Goal: Information Seeking & Learning: Learn about a topic

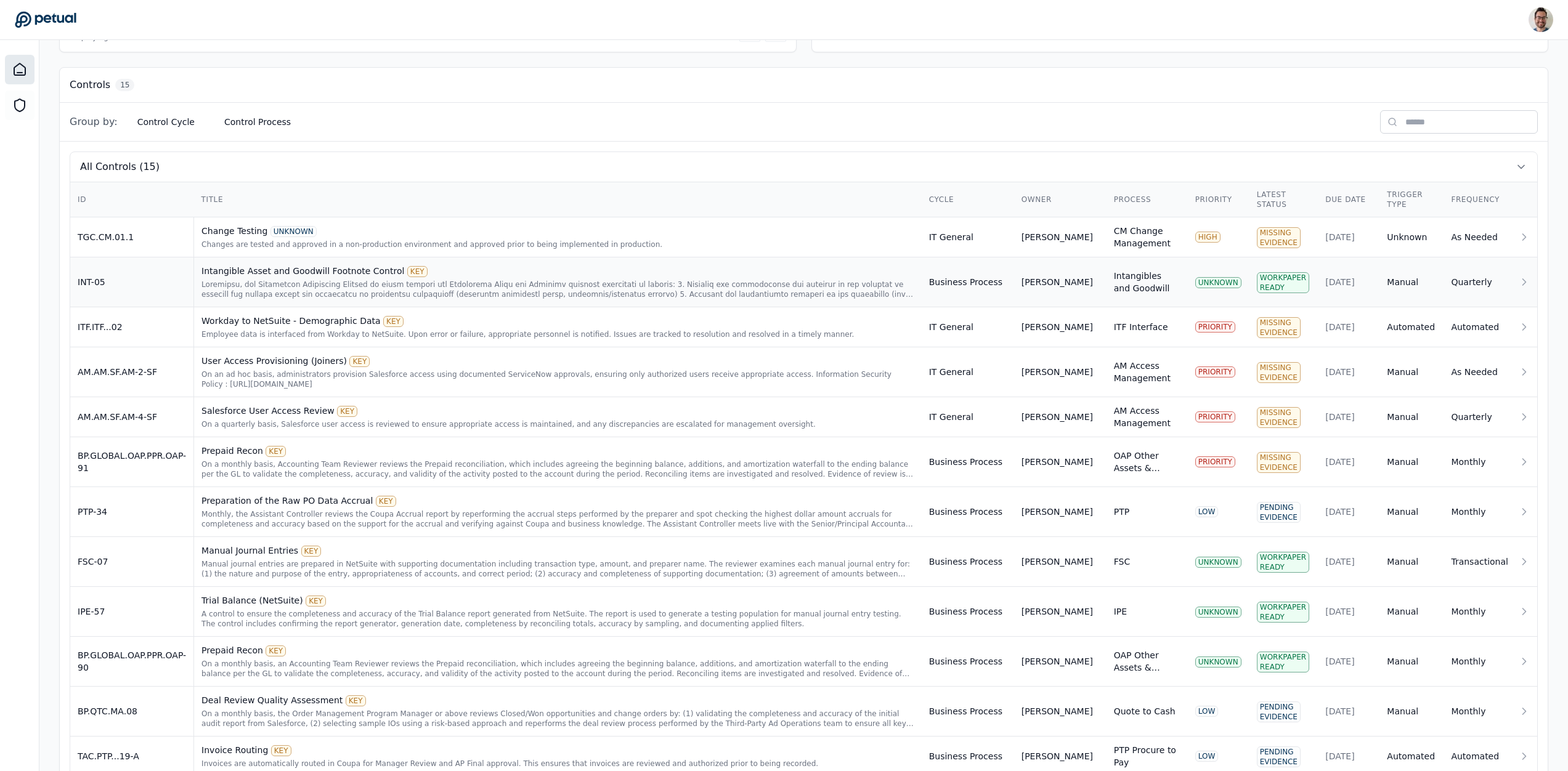
scroll to position [394, 0]
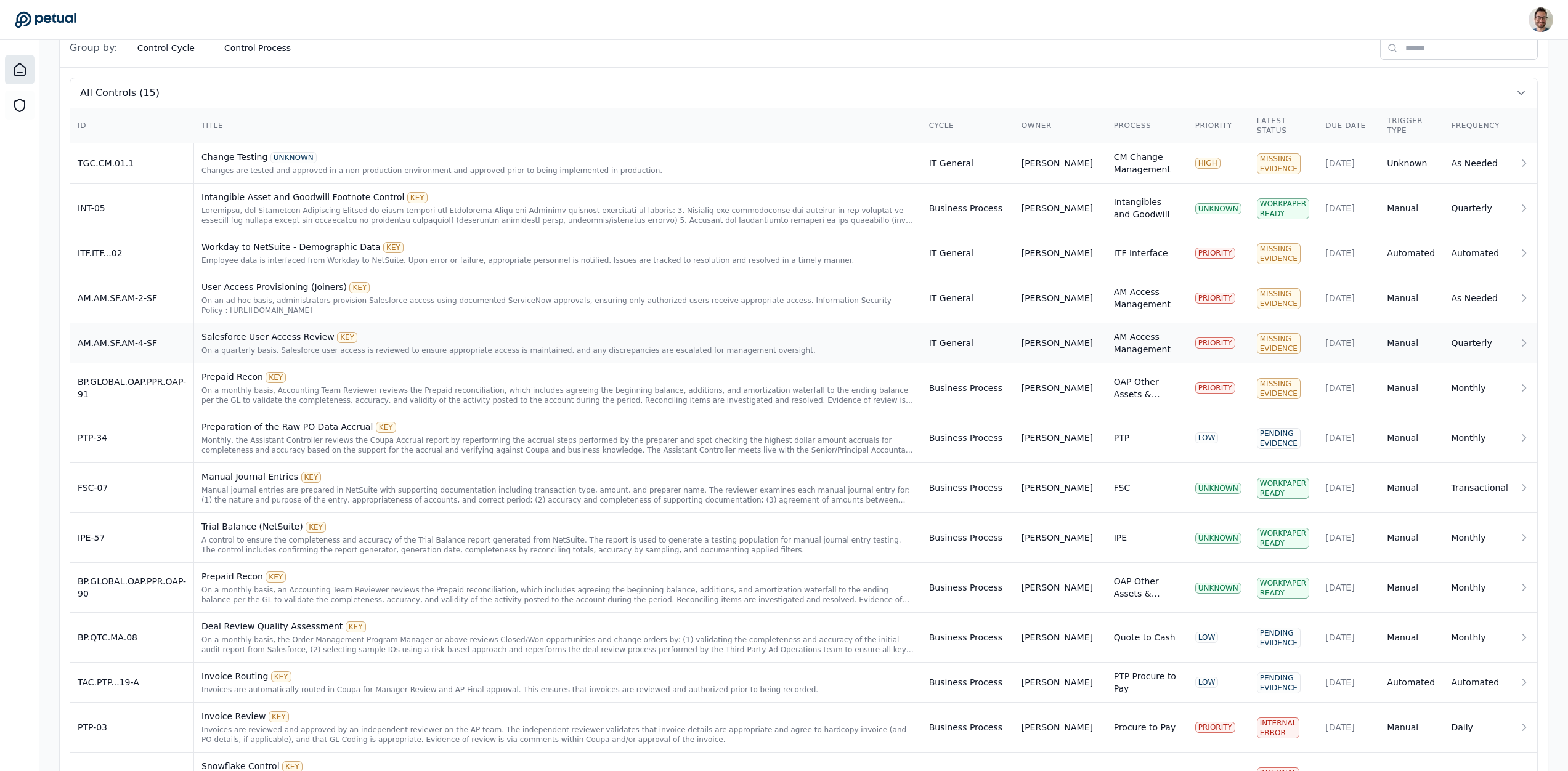
click at [146, 348] on td "AM.AM.SF.AM-4-SF" at bounding box center [132, 343] width 124 height 40
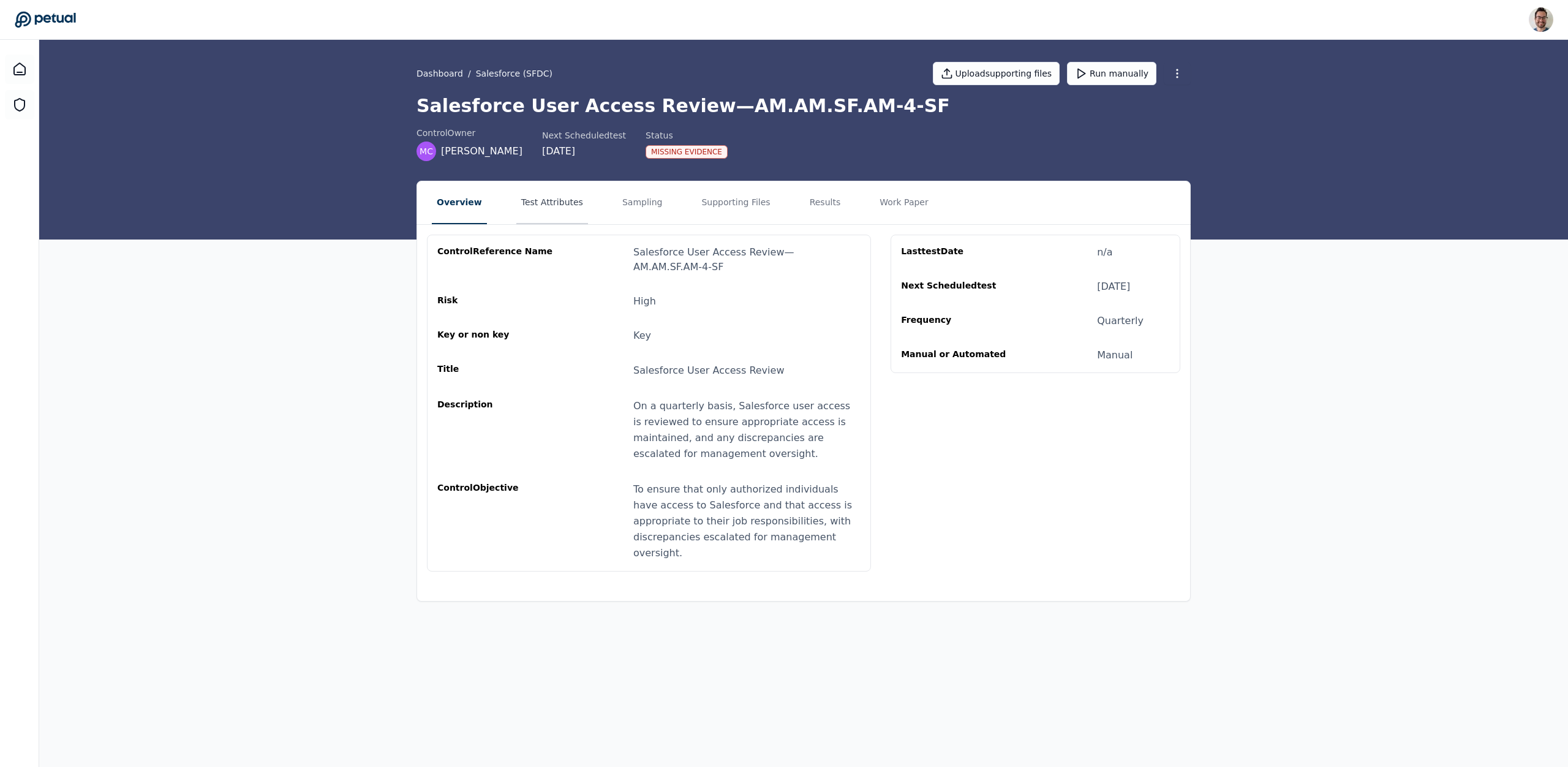
click at [546, 201] on button "Test Attributes" at bounding box center [552, 202] width 71 height 43
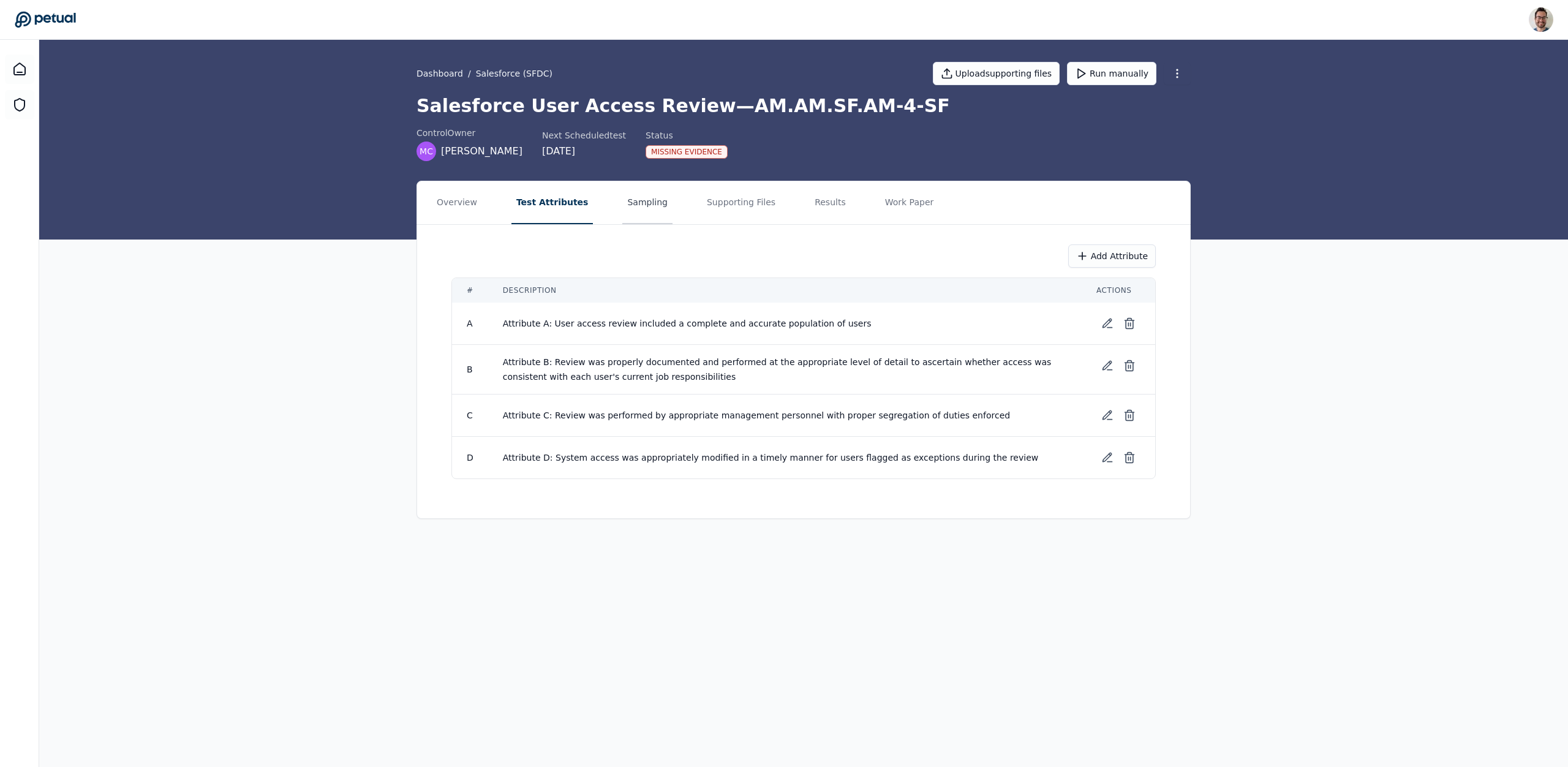
click at [628, 196] on button "Sampling" at bounding box center [647, 202] width 50 height 43
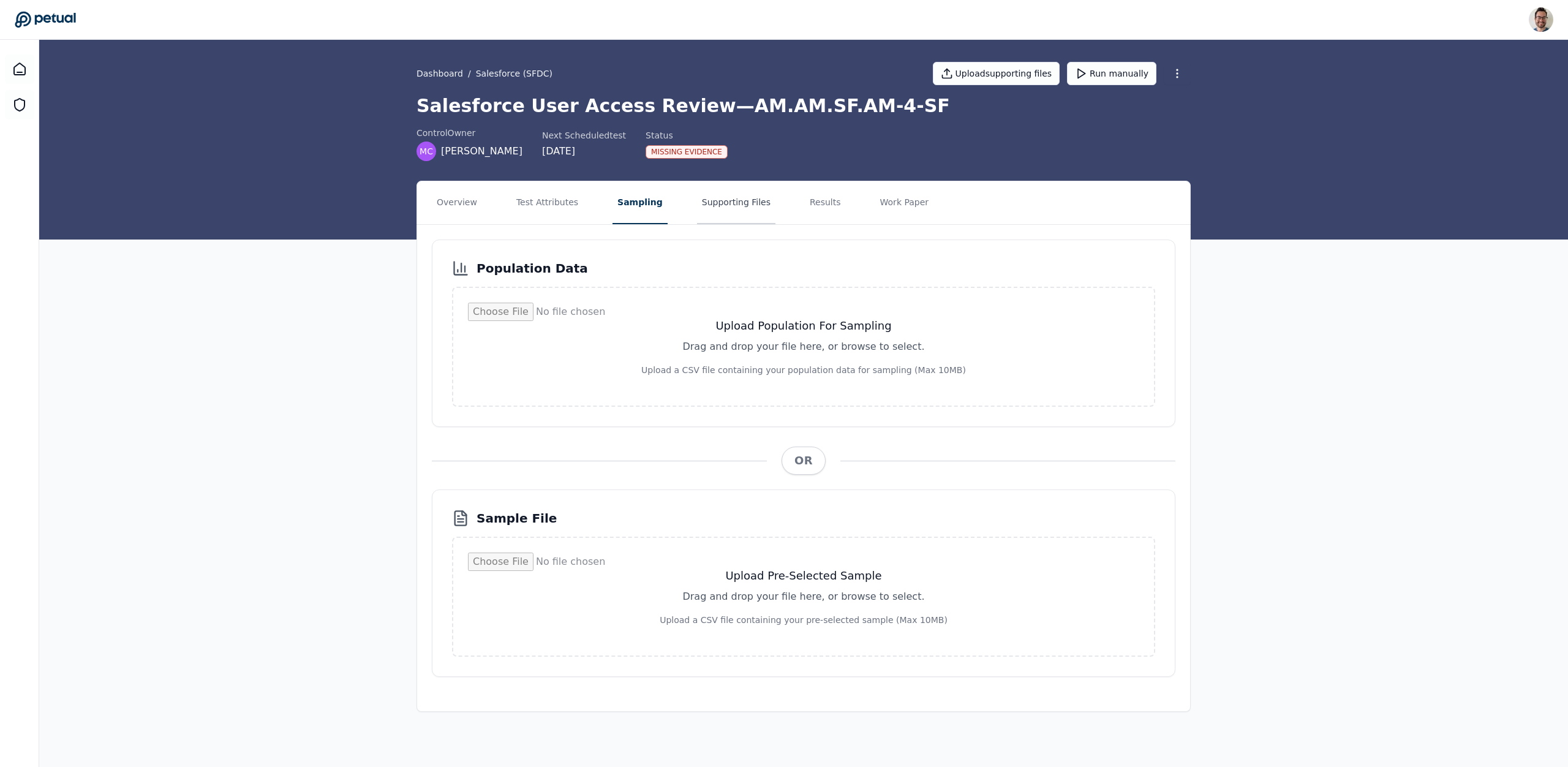
click at [723, 207] on button "Supporting Files" at bounding box center [736, 202] width 78 height 43
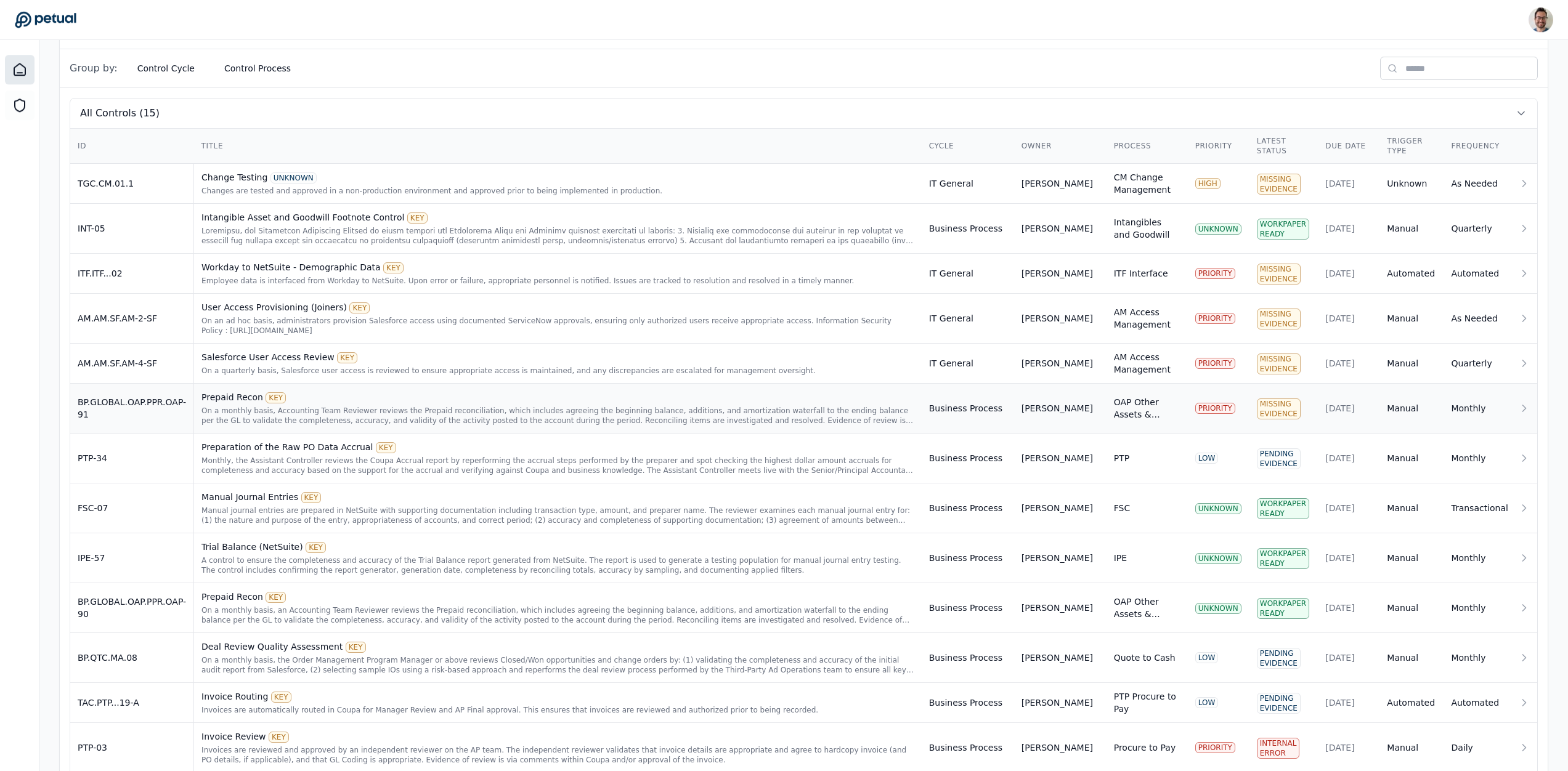
scroll to position [506, 0]
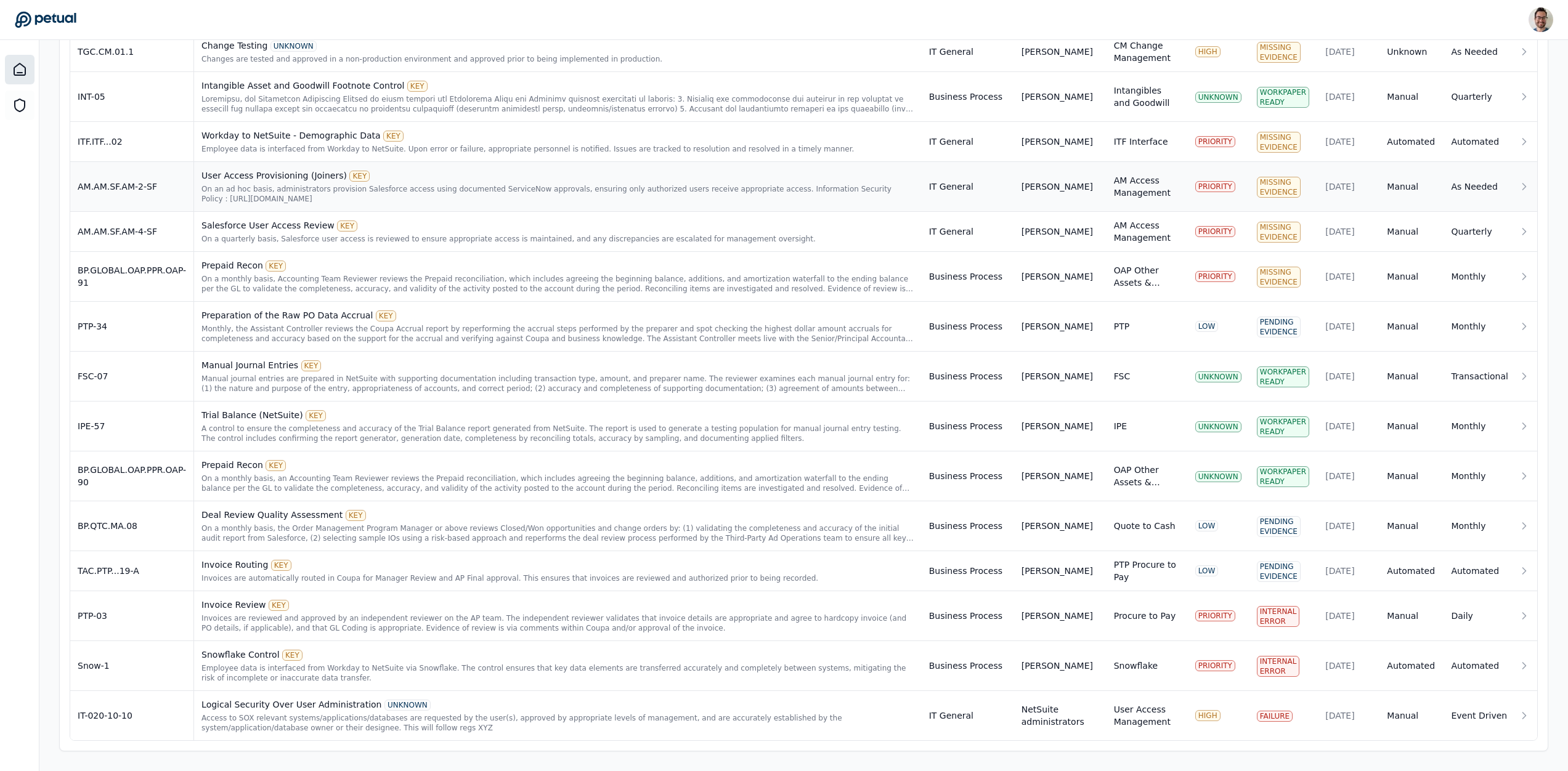
click at [273, 195] on div "On an ad hoc basis, administrators provision Salesforce access using documented…" at bounding box center [558, 193] width 713 height 20
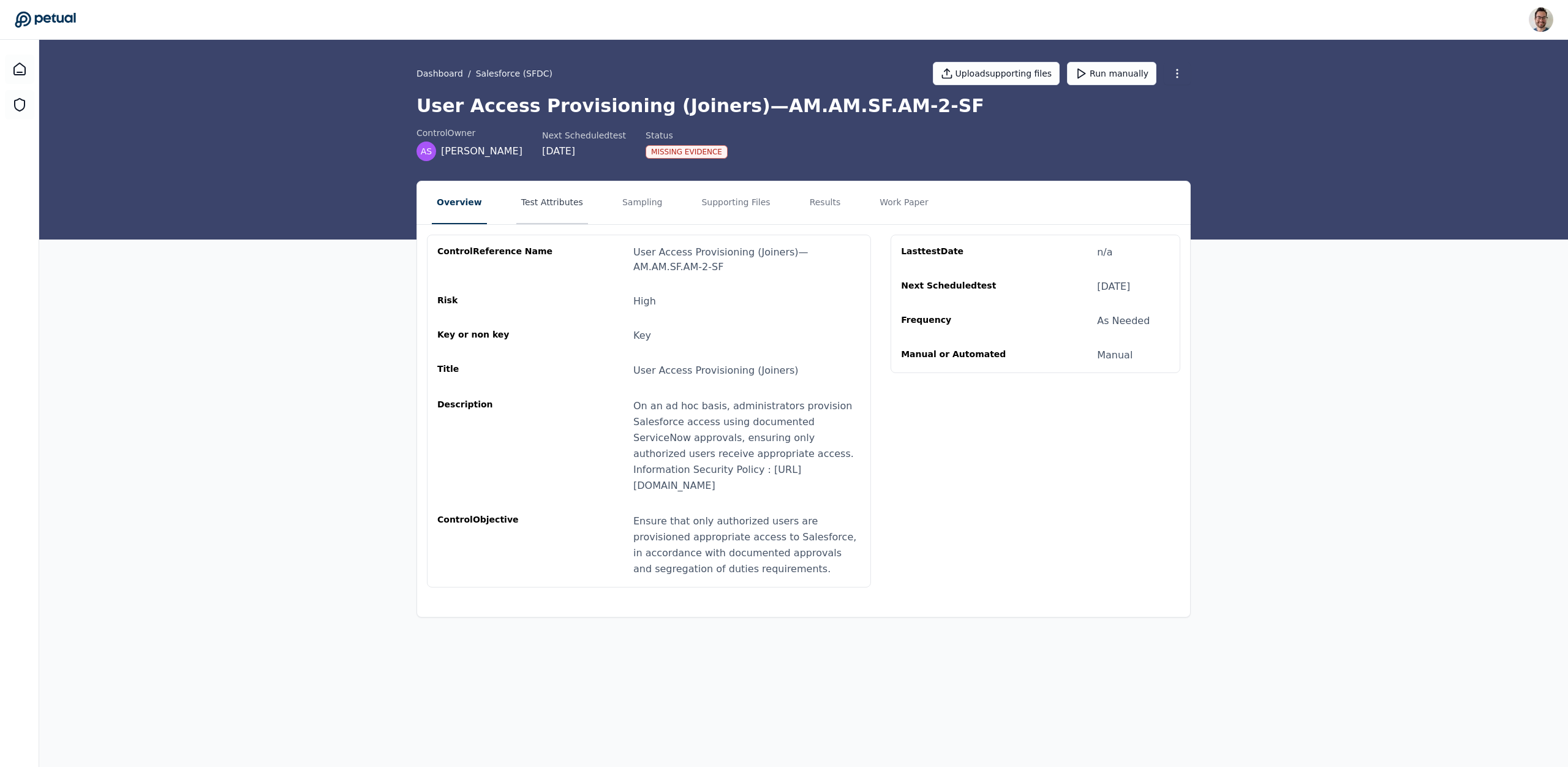
click at [557, 209] on button "Test Attributes" at bounding box center [552, 202] width 71 height 43
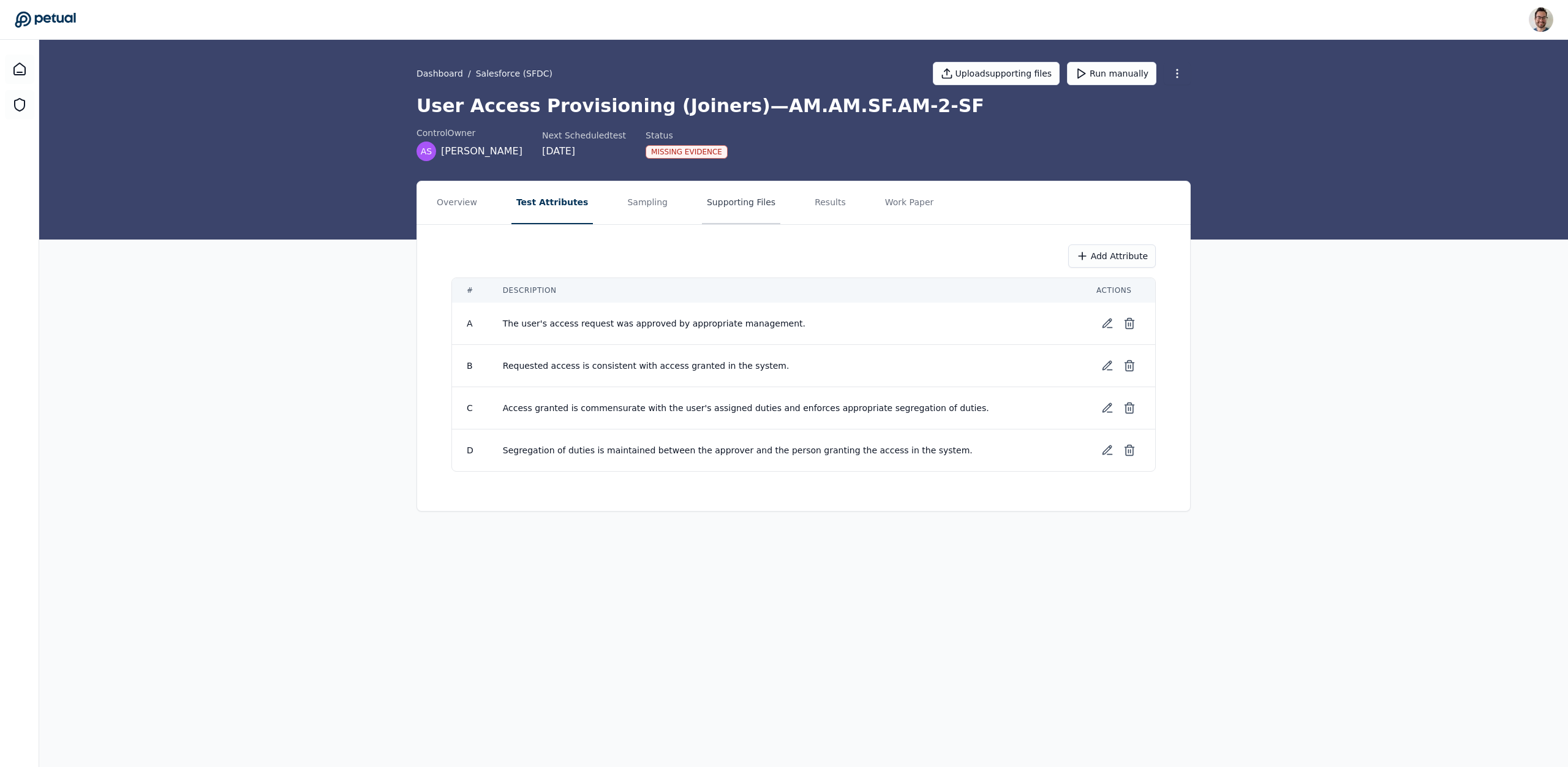
click at [702, 200] on button "Supporting Files" at bounding box center [741, 202] width 78 height 43
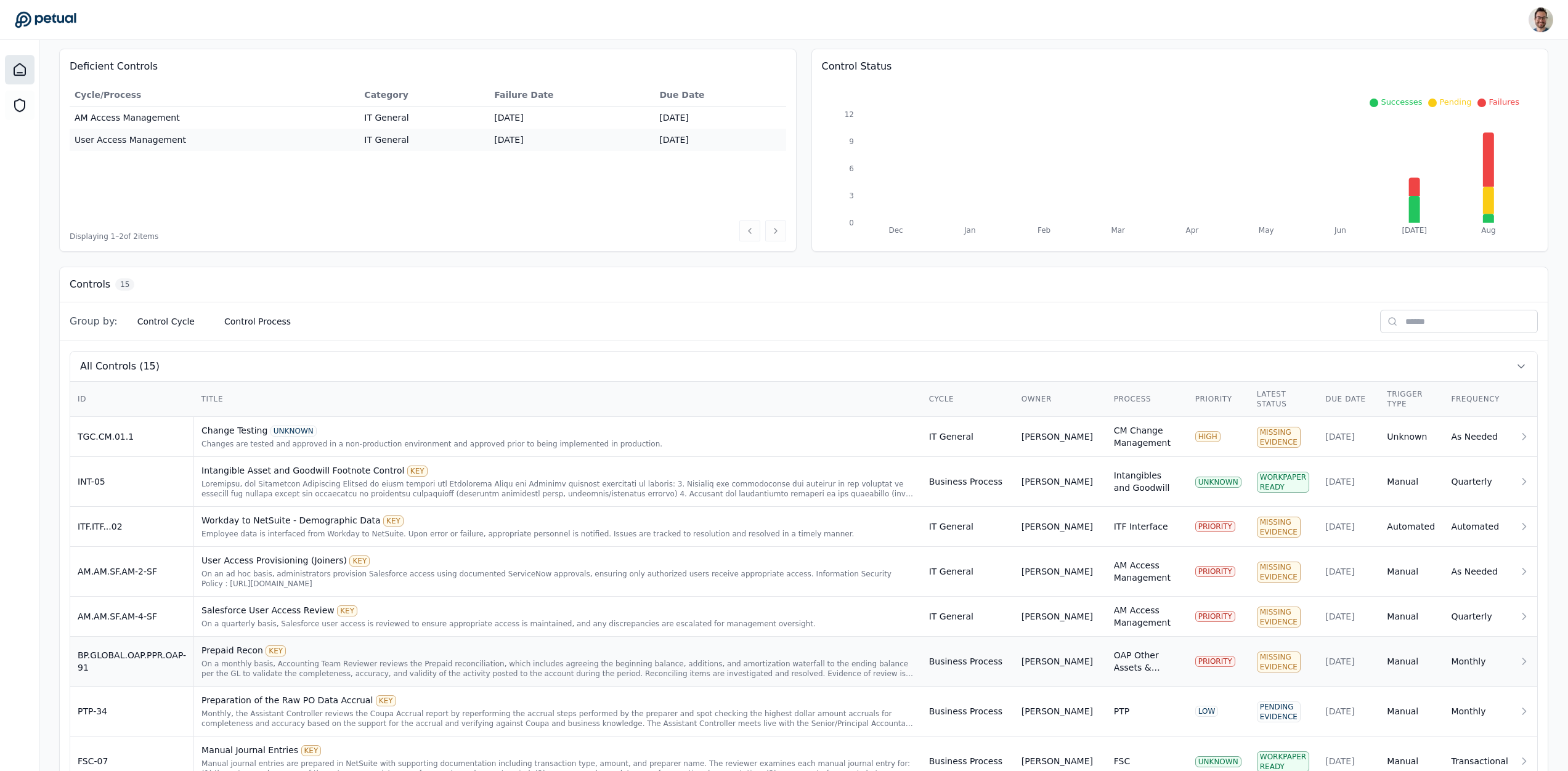
scroll to position [178, 0]
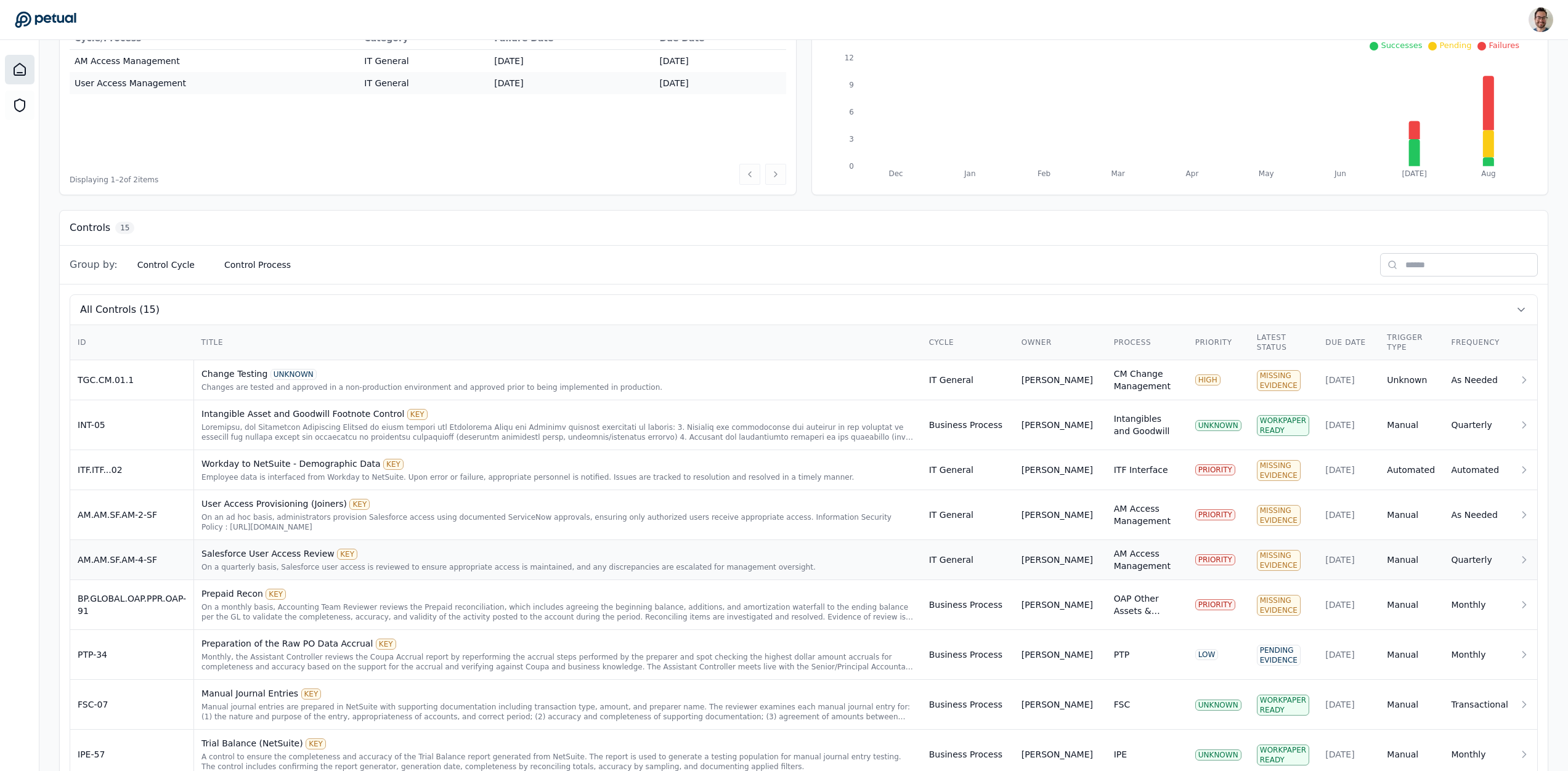
click at [297, 551] on div "Salesforce User Access Review KEY" at bounding box center [558, 554] width 713 height 12
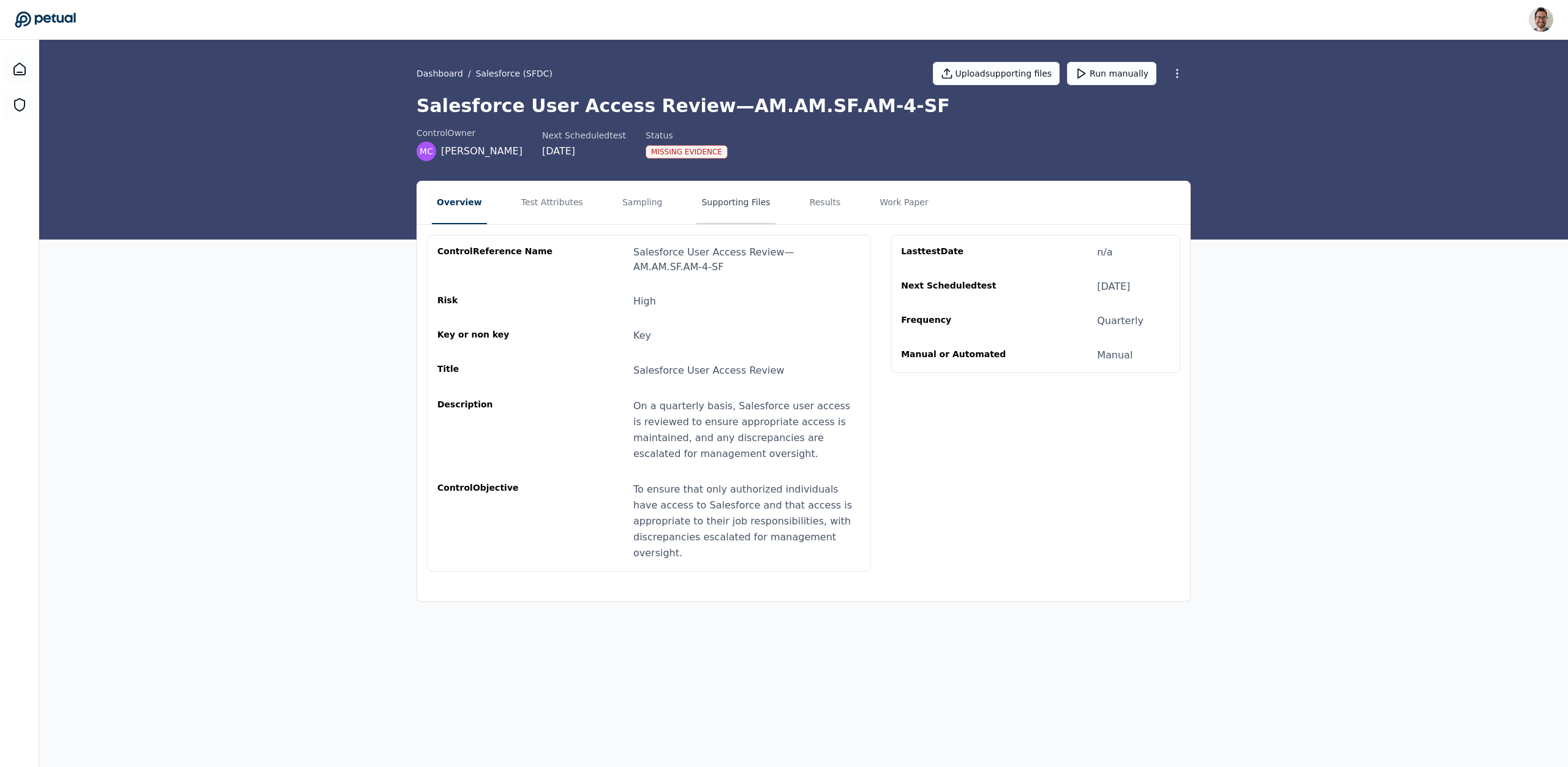
drag, startPoint x: 715, startPoint y: 193, endPoint x: 734, endPoint y: 194, distance: 19.0
click at [715, 193] on button "Supporting Files" at bounding box center [735, 202] width 78 height 43
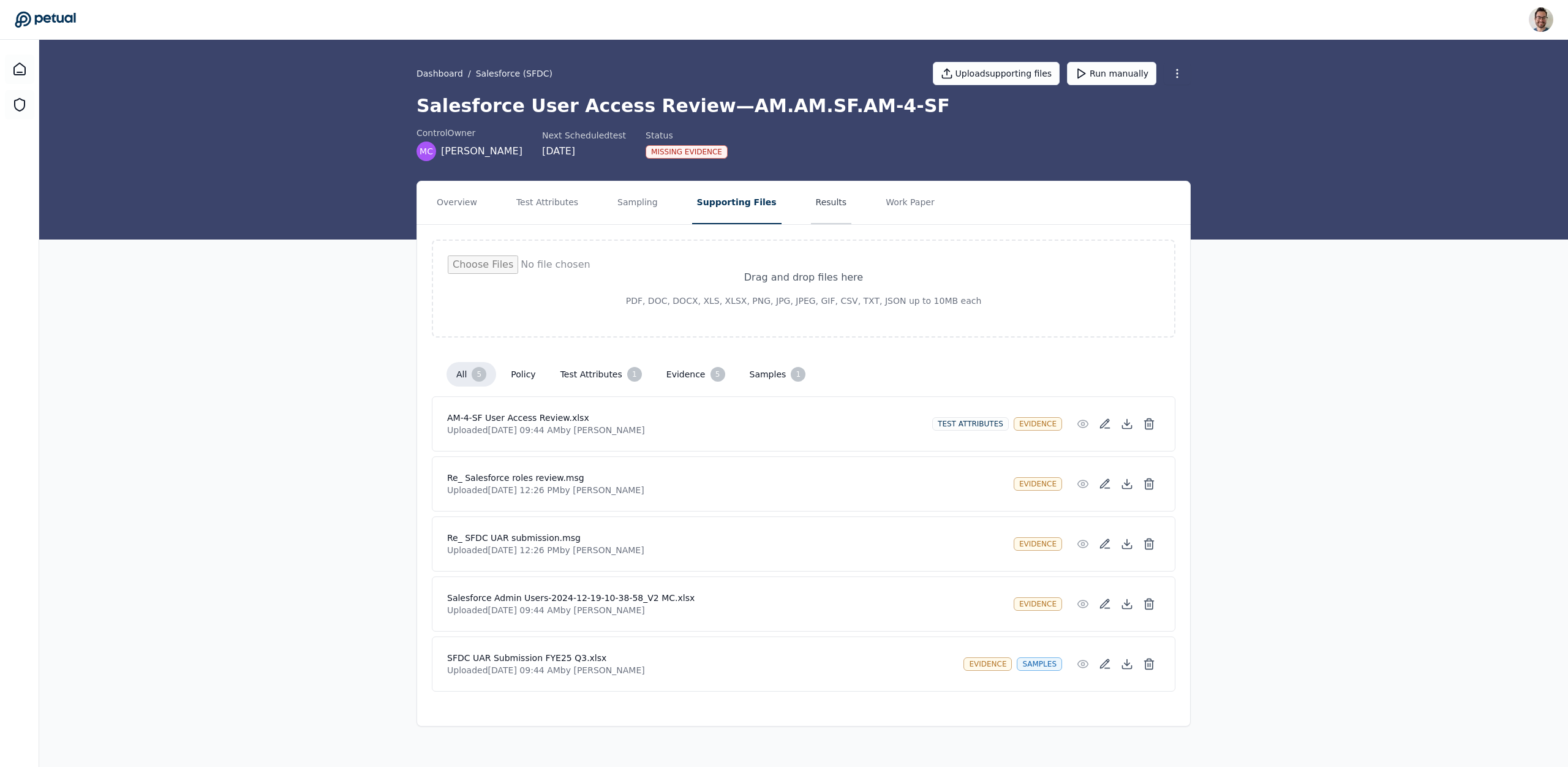
click at [811, 199] on button "Results" at bounding box center [831, 202] width 41 height 43
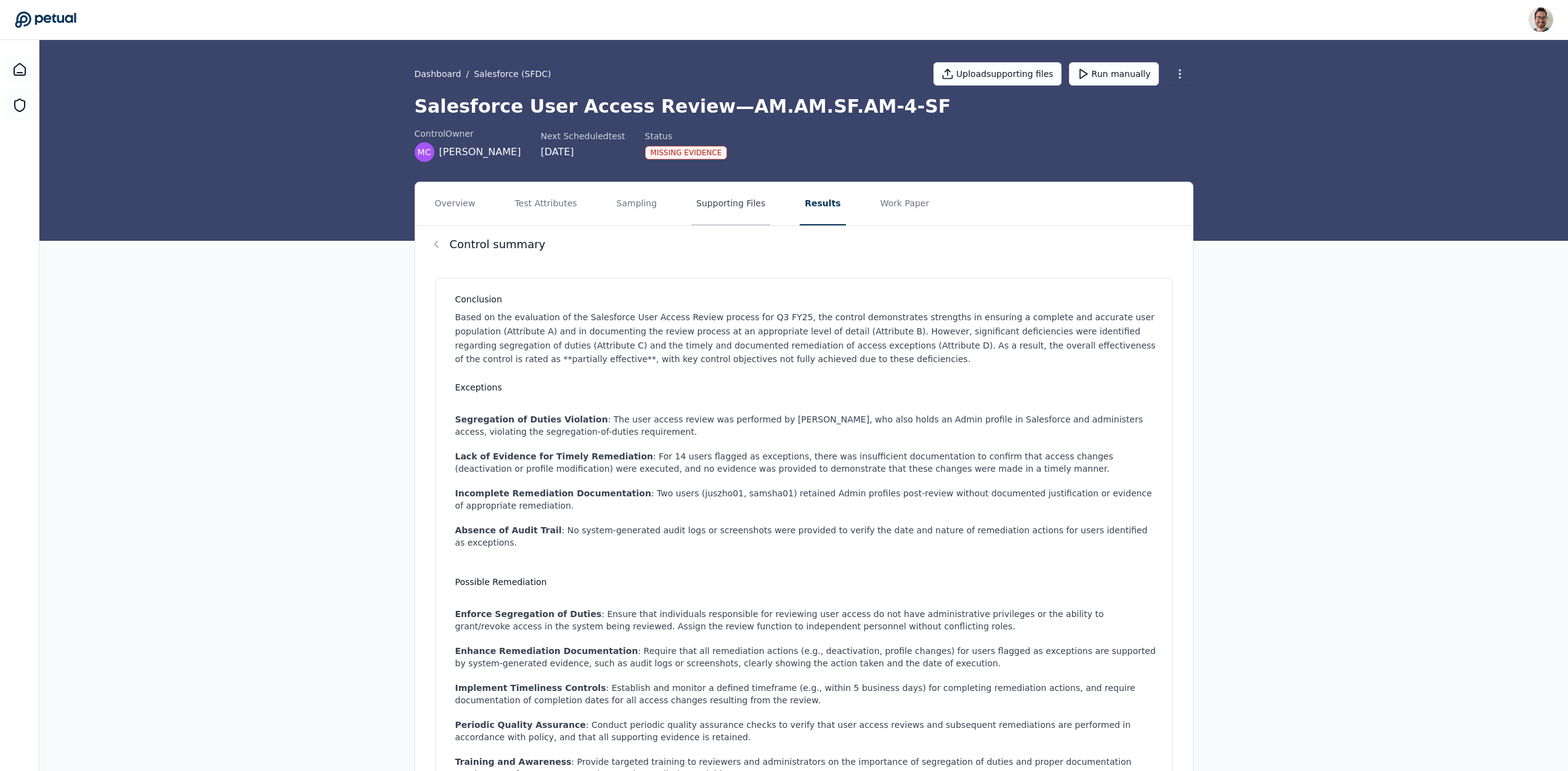
click at [735, 203] on button "Supporting Files" at bounding box center [730, 203] width 79 height 43
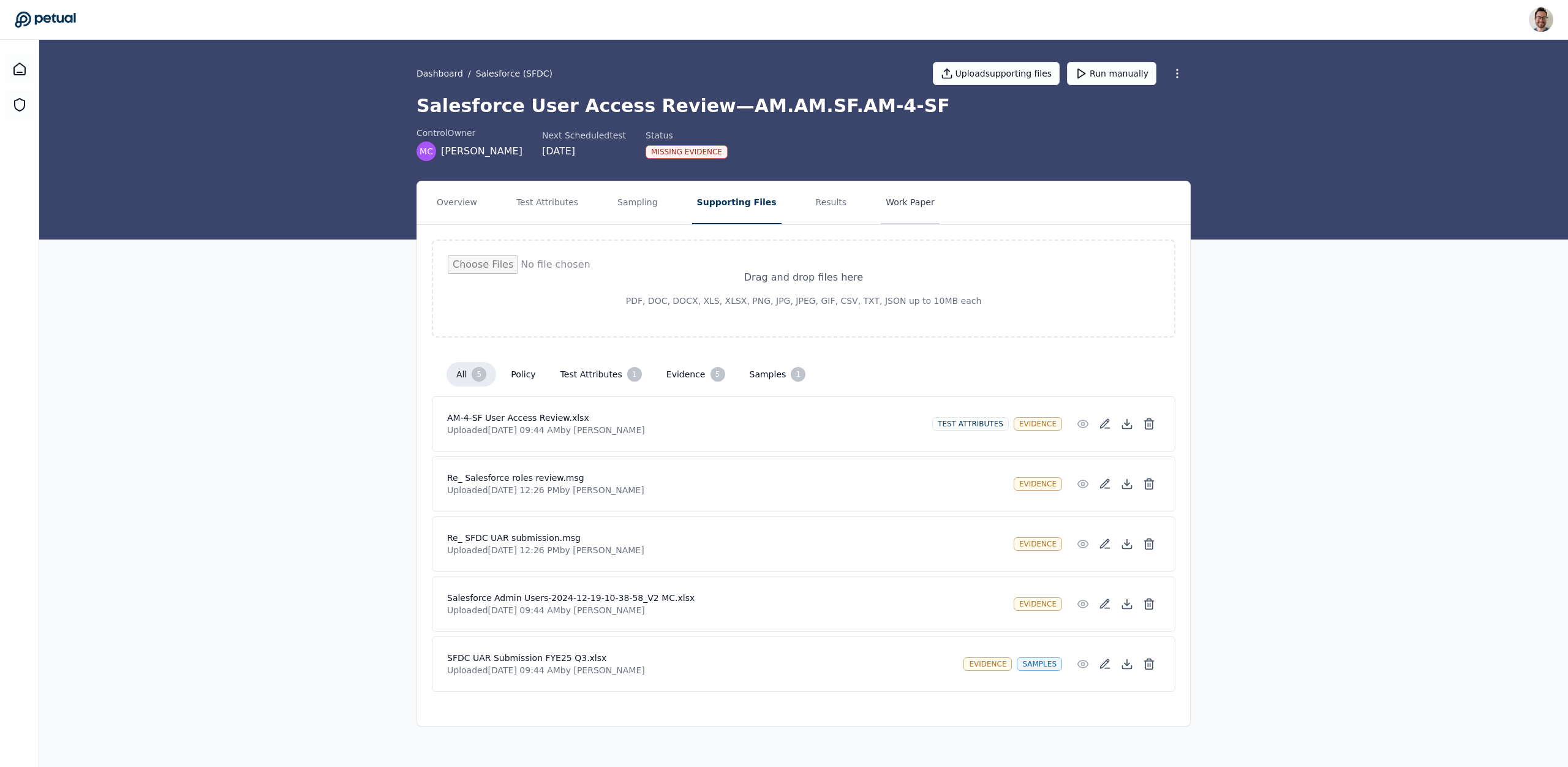
click at [913, 194] on button "Work Paper" at bounding box center [909, 202] width 59 height 43
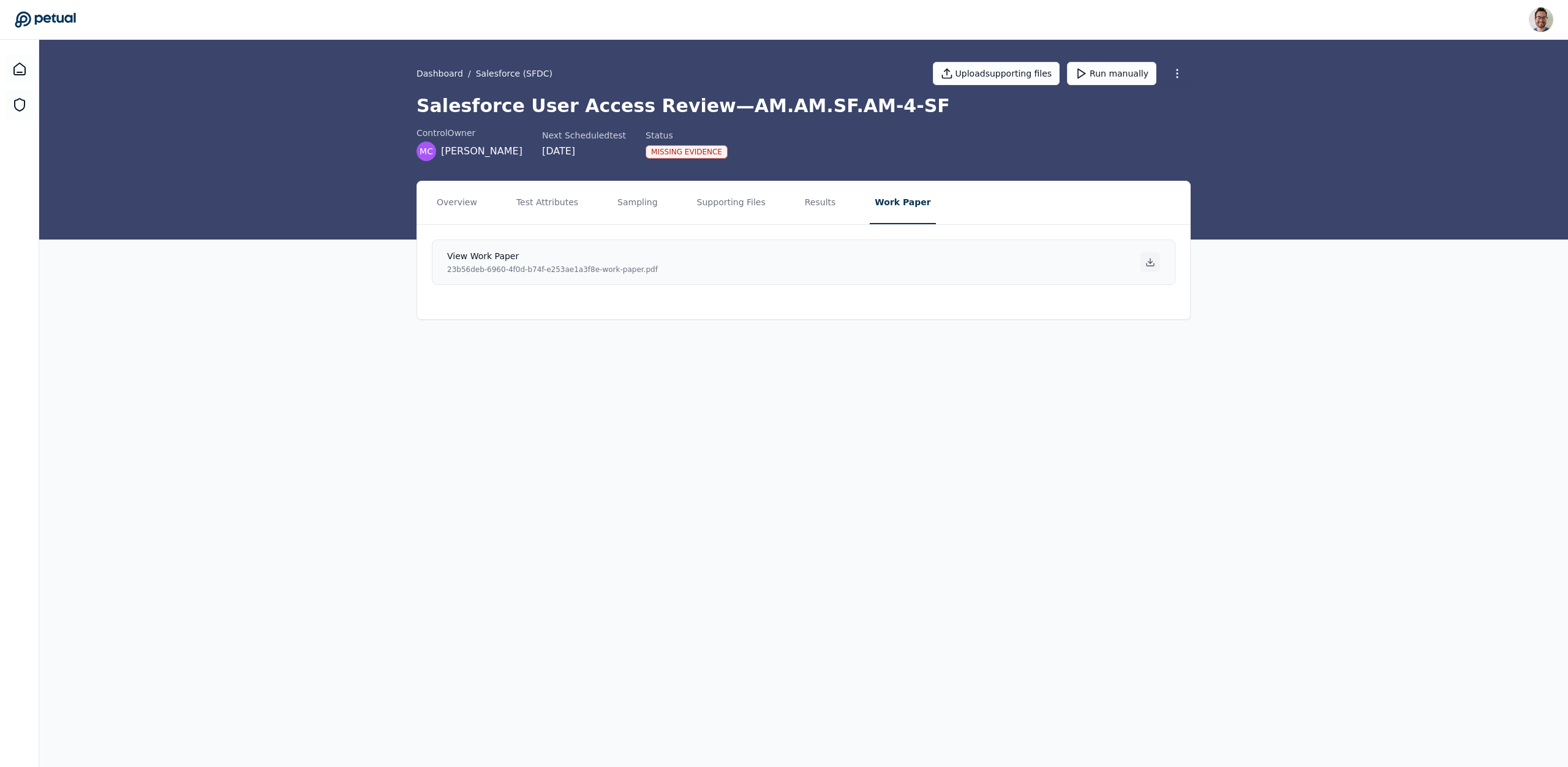
click at [1146, 264] on icon at bounding box center [1150, 263] width 10 height 10
drag, startPoint x: 1043, startPoint y: 398, endPoint x: 1028, endPoint y: 340, distance: 59.9
click at [1043, 397] on main "Dashboard / Salesforce (SFDC) Upload supporting files Run manually Salesforce U…" at bounding box center [803, 403] width 1528 height 727
click at [1115, 74] on button "Run manually" at bounding box center [1111, 73] width 89 height 23
click at [633, 196] on button "Sampling" at bounding box center [637, 202] width 50 height 43
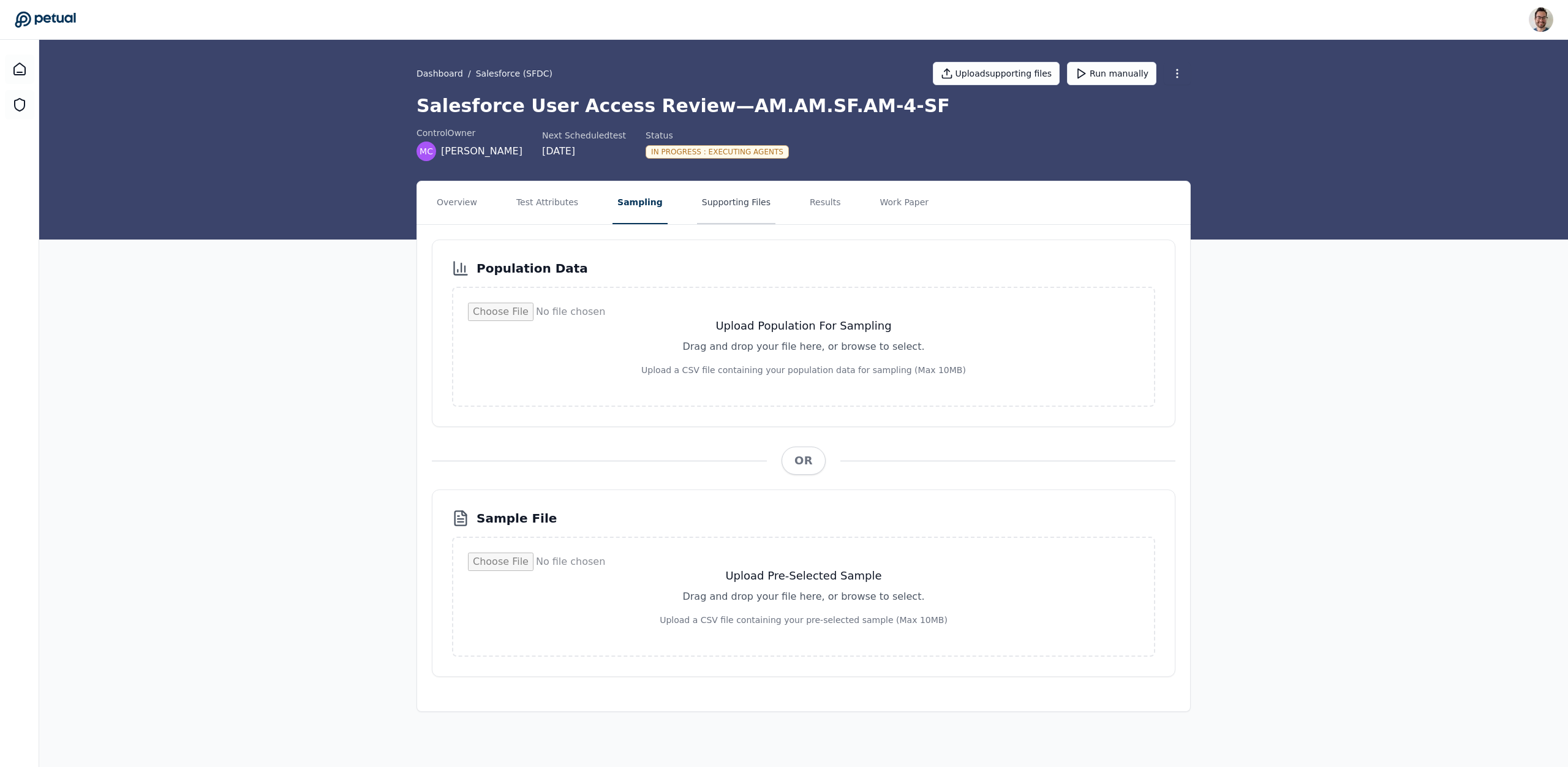
click at [708, 205] on button "Supporting Files" at bounding box center [736, 202] width 78 height 43
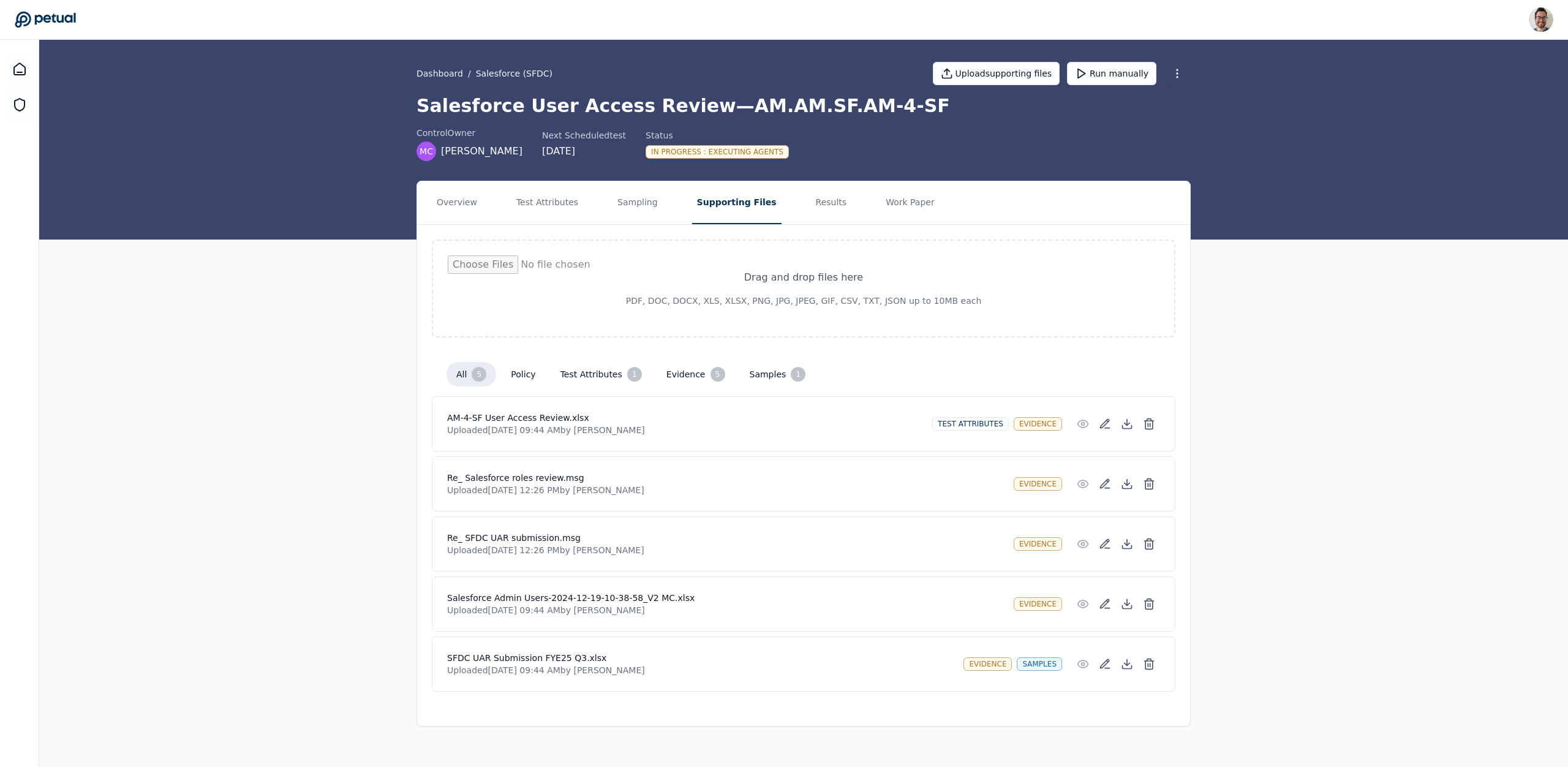
click at [498, 532] on h4 "Re_ SFDC UAR submission.msg" at bounding box center [725, 537] width 557 height 12
click at [1282, 442] on div "Overview Test Attributes Sampling Supporting Files Results Work Paper Drag and …" at bounding box center [803, 454] width 1528 height 546
click at [906, 202] on button "Work Paper" at bounding box center [909, 202] width 59 height 43
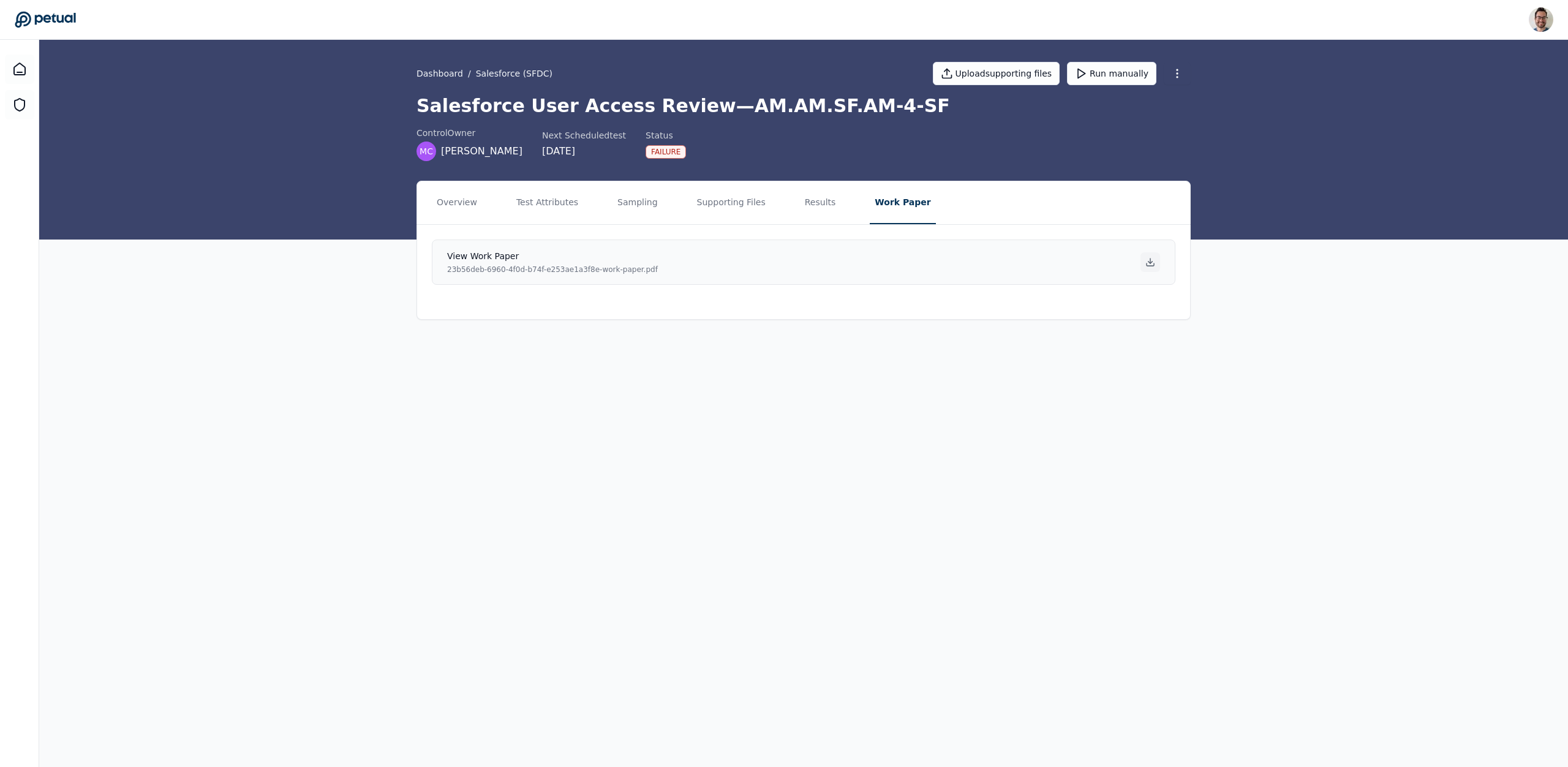
click at [1150, 264] on icon at bounding box center [1150, 263] width 10 height 10
click at [286, 619] on main "Dashboard / Salesforce (SFDC) Upload supporting files Run manually Salesforce U…" at bounding box center [803, 403] width 1528 height 727
drag, startPoint x: 710, startPoint y: 108, endPoint x: 823, endPoint y: 241, distance: 174.5
click at [879, 99] on h1 "Salesforce User Access Review — AM.AM.SF.AM-4-SF" at bounding box center [803, 106] width 774 height 22
click at [523, 201] on button "Test Attributes" at bounding box center [547, 202] width 71 height 43
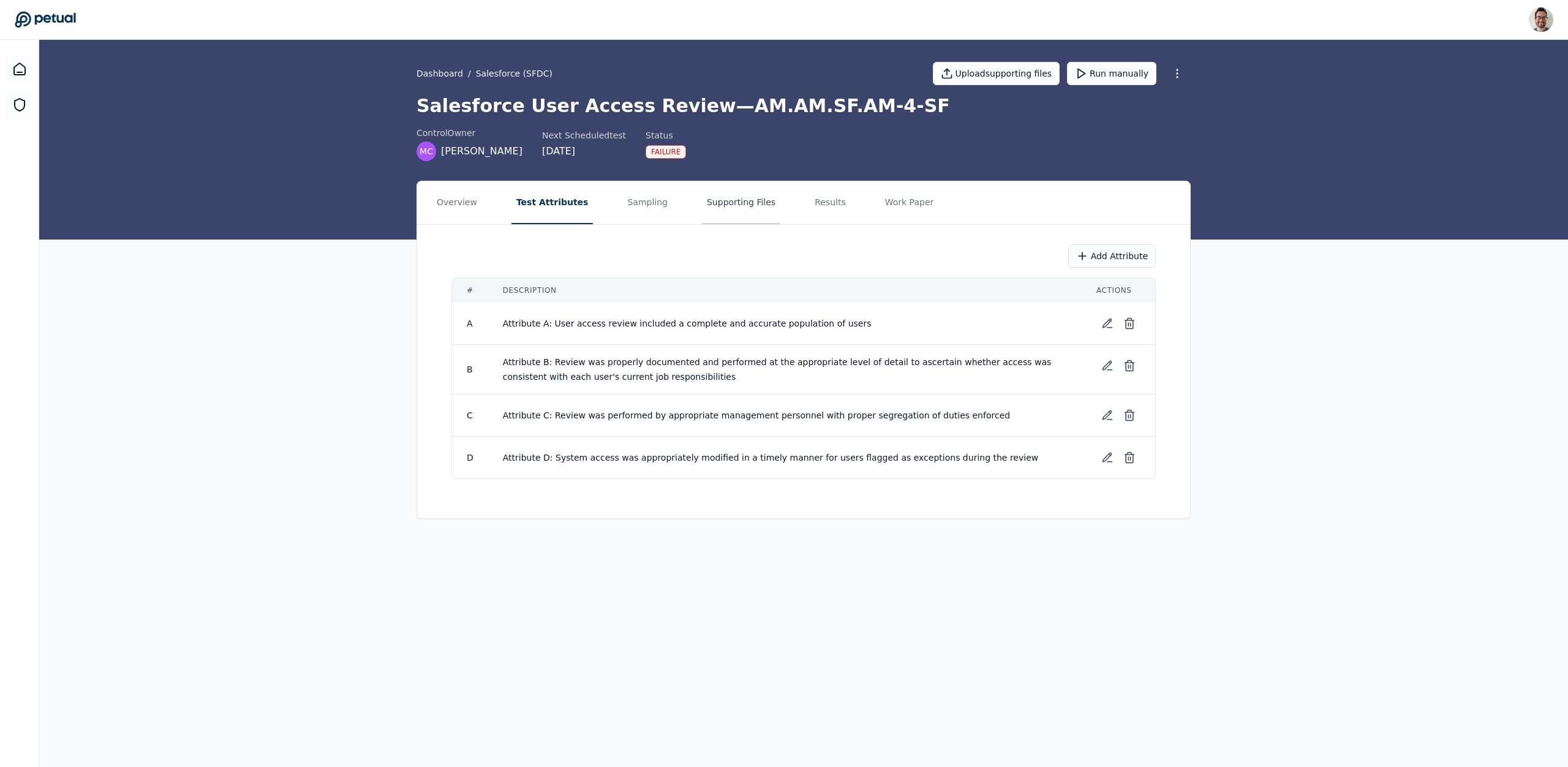
click at [754, 206] on button "Supporting Files" at bounding box center [741, 202] width 78 height 43
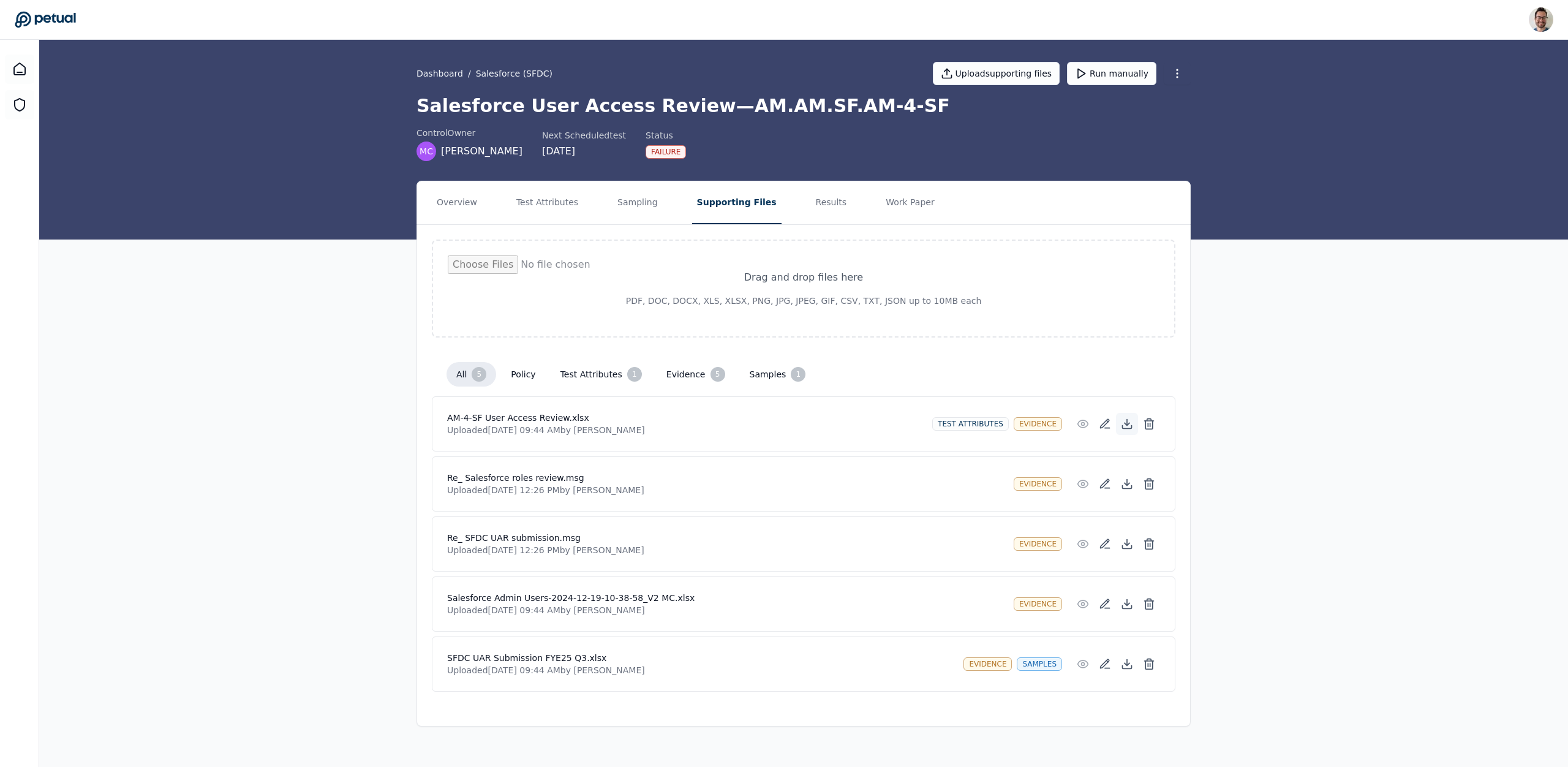
click at [1129, 424] on icon at bounding box center [1127, 423] width 12 height 12
click at [1125, 487] on icon at bounding box center [1127, 484] width 12 height 12
click at [1124, 547] on icon at bounding box center [1127, 544] width 12 height 12
click at [1129, 605] on icon at bounding box center [1127, 604] width 12 height 12
click at [1131, 662] on icon at bounding box center [1127, 664] width 12 height 12
